Goal: Information Seeking & Learning: Learn about a topic

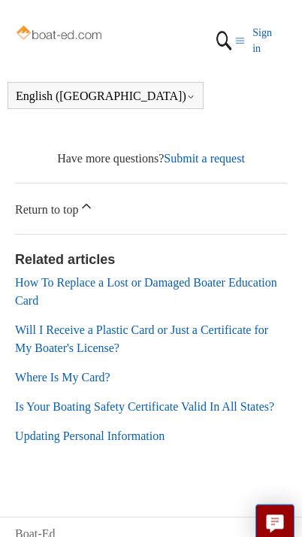
scroll to position [839, 0]
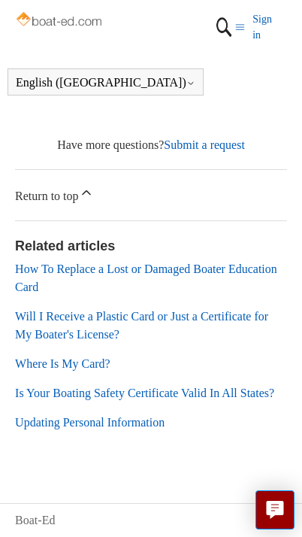
click at [93, 357] on link "Where Is My Card?" at bounding box center [63, 363] width 96 height 13
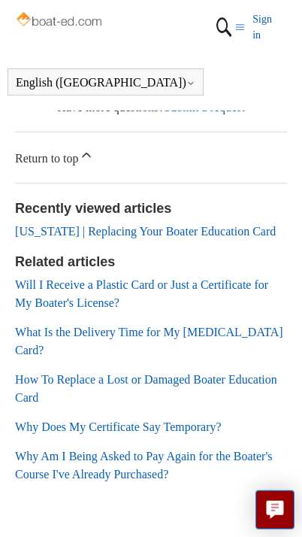
scroll to position [734, 0]
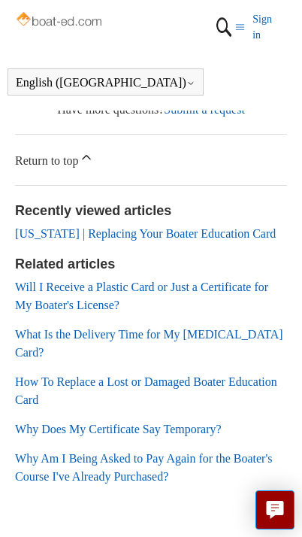
click at [179, 284] on link "Will I Receive a Plastic Card or Just a Certificate for My Boater's License?" at bounding box center [142, 296] width 254 height 31
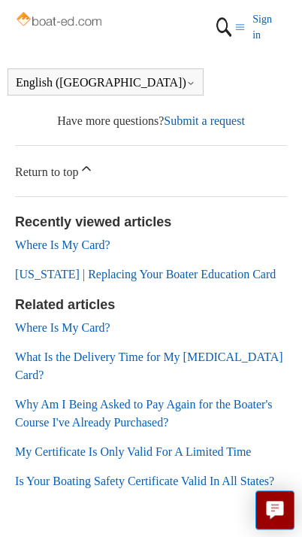
scroll to position [875, 0]
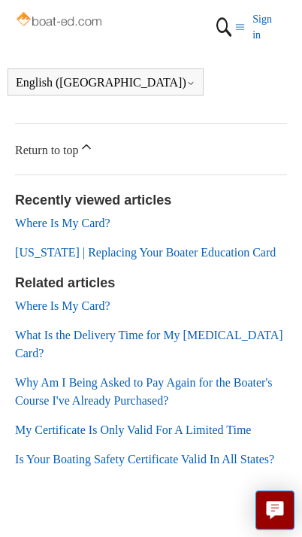
click at [239, 248] on link "[US_STATE] | Replacing Your Boater Education Card" at bounding box center [145, 252] width 261 height 13
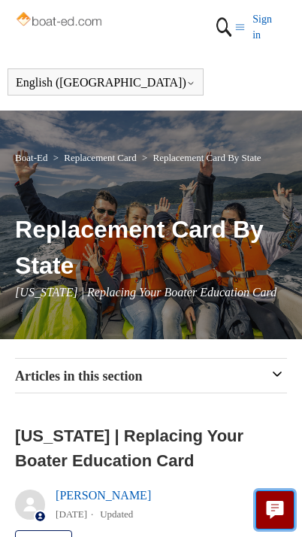
click at [271, 500] on button "Live chat" at bounding box center [275, 510] width 39 height 39
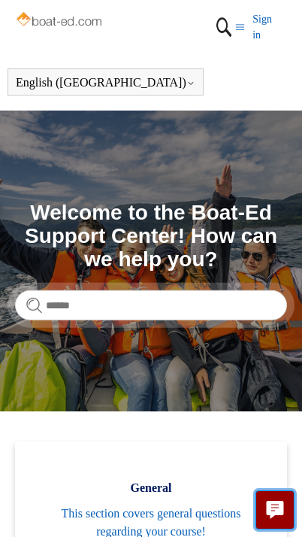
click at [293, 512] on button "Live chat" at bounding box center [275, 510] width 39 height 39
